Goal: Task Accomplishment & Management: Manage account settings

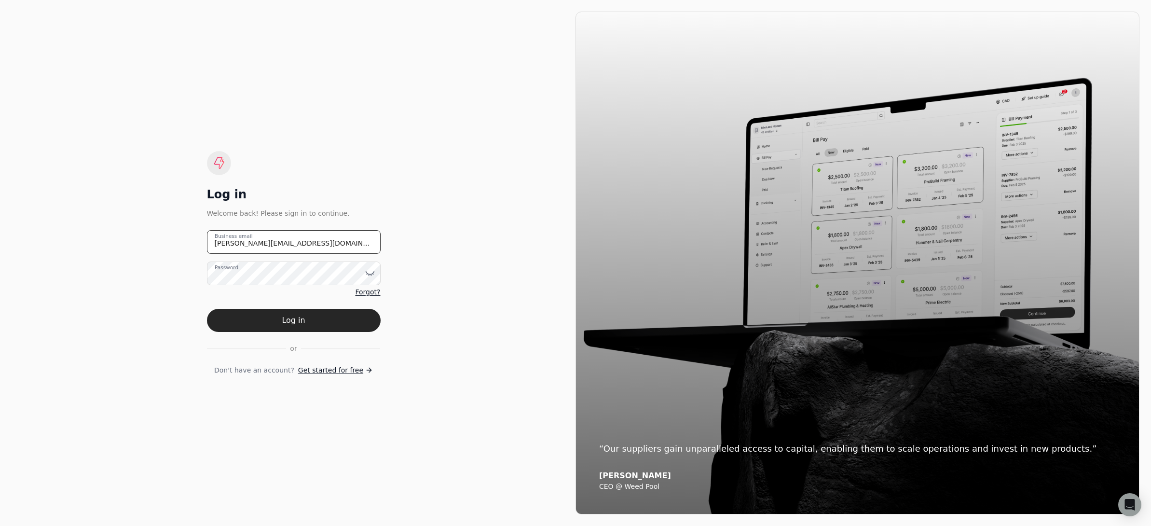
click at [321, 241] on email "[PERSON_NAME][EMAIL_ADDRESS][DOMAIN_NAME]" at bounding box center [294, 242] width 174 height 24
type email "[EMAIL_ADDRESS][DOMAIN_NAME]"
click at [329, 327] on button "Log in" at bounding box center [294, 320] width 174 height 23
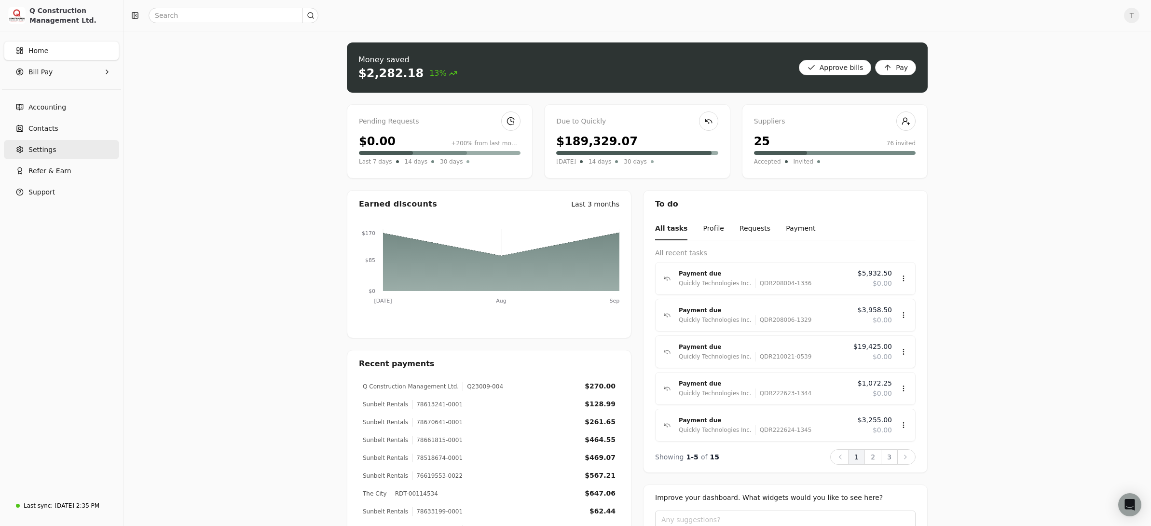
click at [82, 153] on link "Settings" at bounding box center [61, 149] width 115 height 19
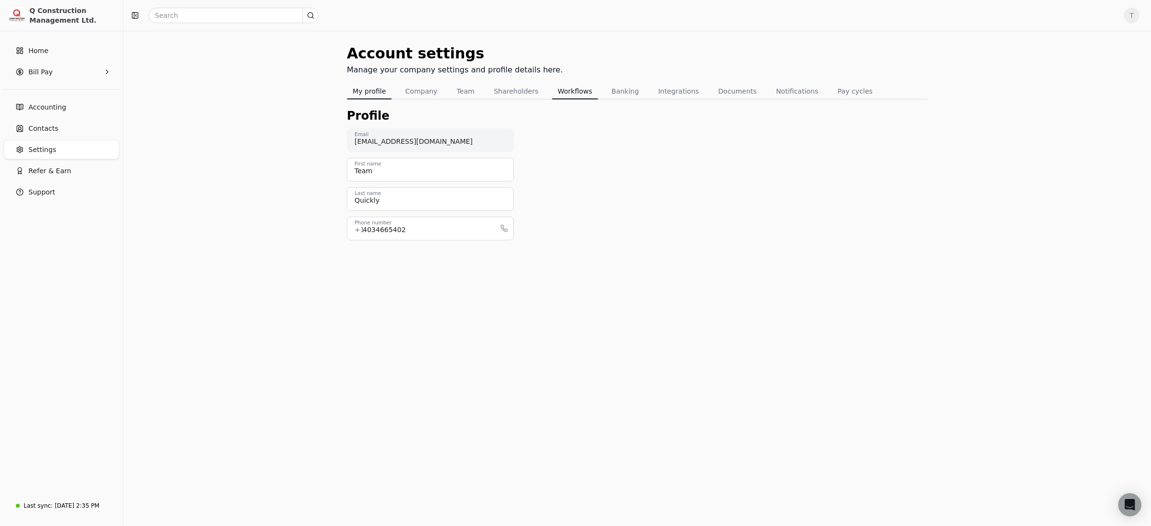
click at [564, 89] on button "Workflows" at bounding box center [575, 90] width 46 height 15
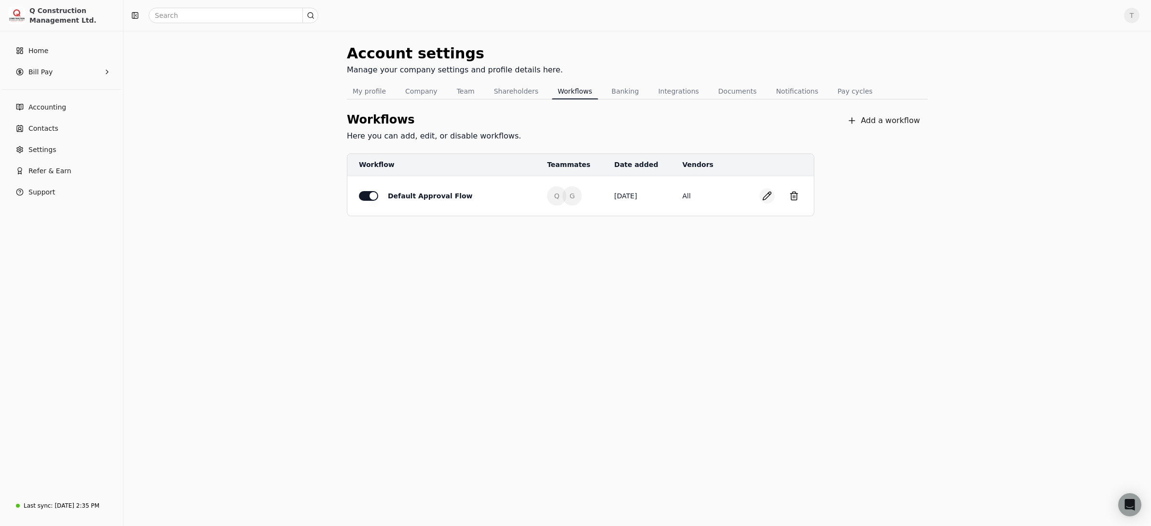
click at [761, 196] on button "button" at bounding box center [767, 195] width 15 height 15
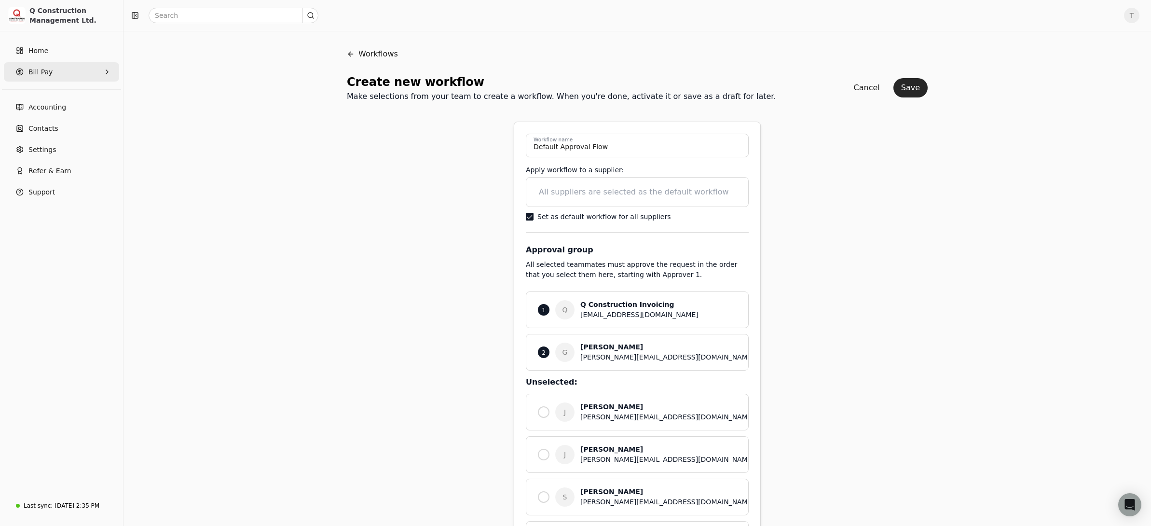
click at [44, 77] on span "Bill Pay" at bounding box center [40, 72] width 24 height 10
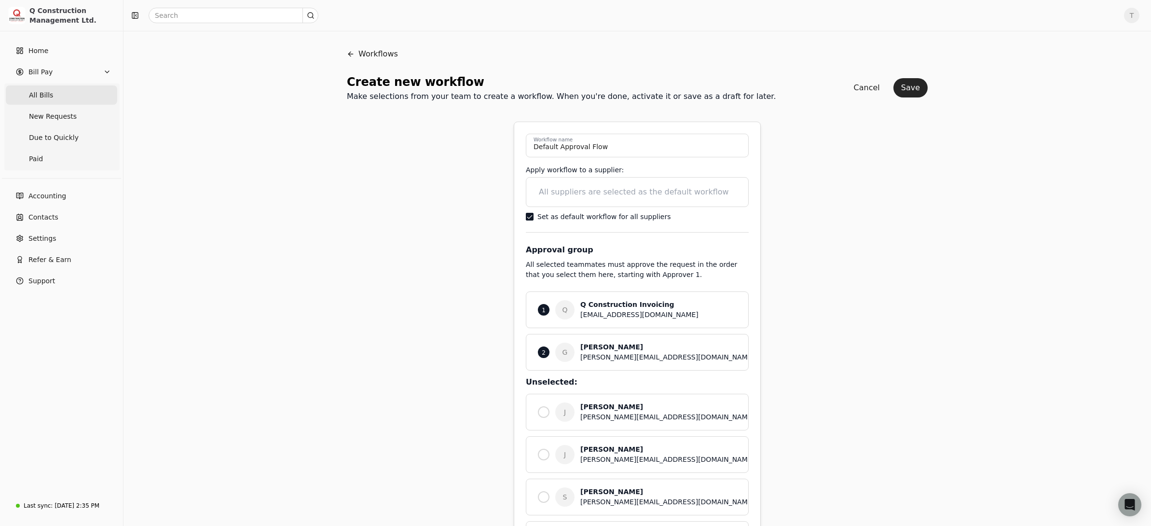
click at [46, 98] on span "All Bills" at bounding box center [41, 95] width 24 height 10
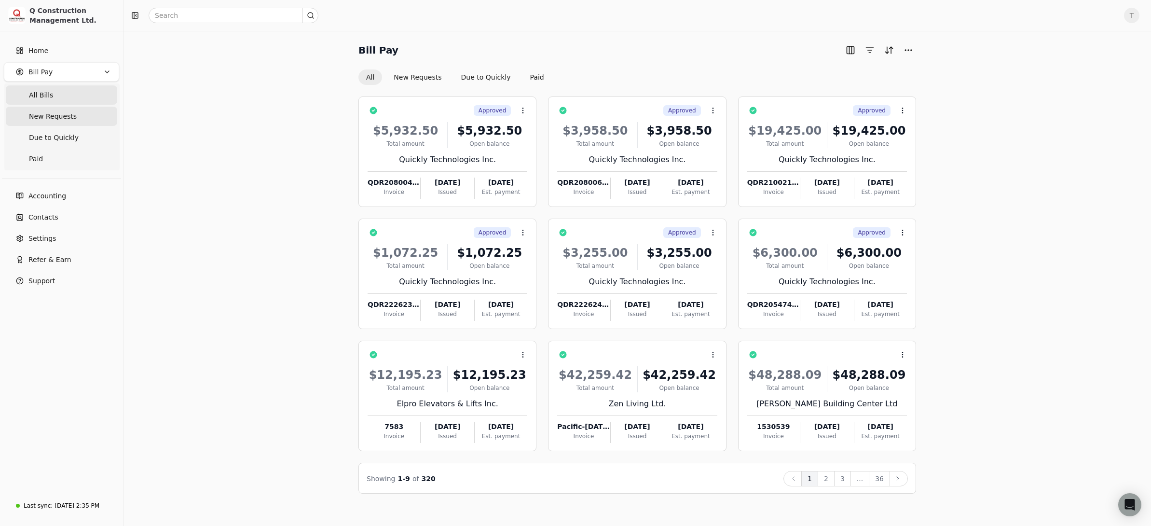
click at [48, 116] on span "New Requests" at bounding box center [53, 116] width 48 height 10
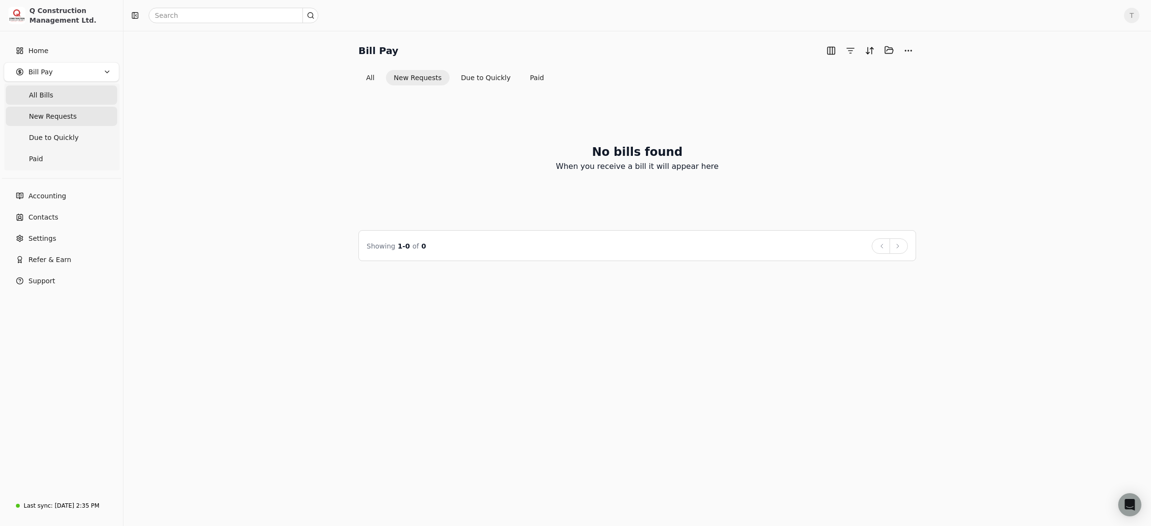
click at [41, 96] on span "All Bills" at bounding box center [41, 95] width 24 height 10
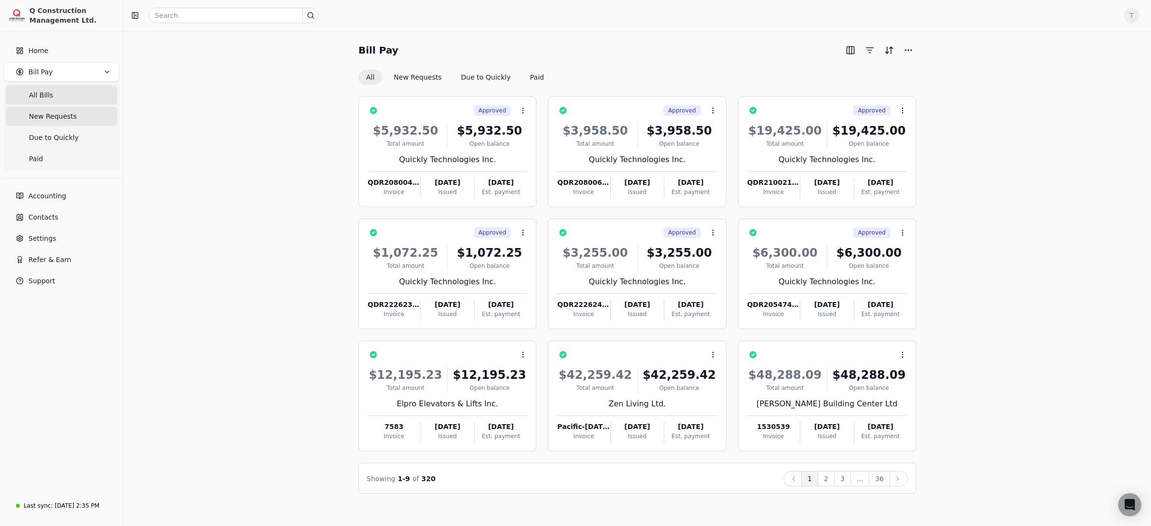
click at [53, 119] on span "New Requests" at bounding box center [53, 116] width 48 height 10
